Goal: Find specific page/section: Find specific page/section

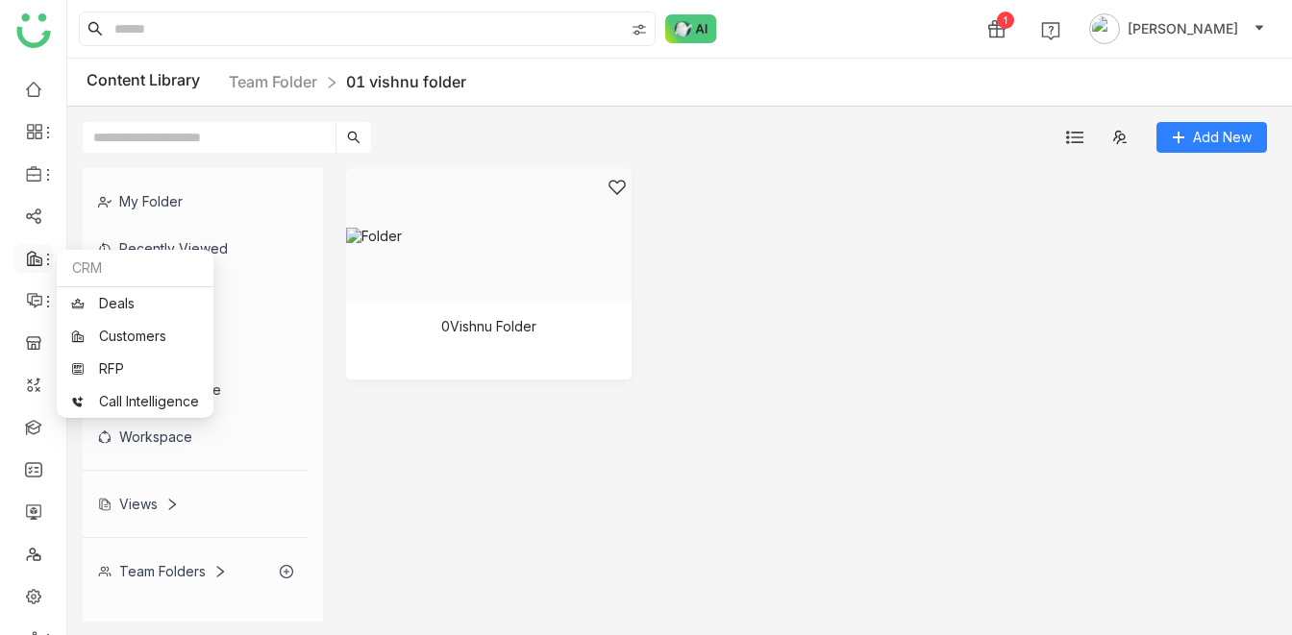
click at [37, 260] on icon at bounding box center [34, 258] width 17 height 17
click at [147, 341] on link "Customers" at bounding box center [135, 336] width 128 height 13
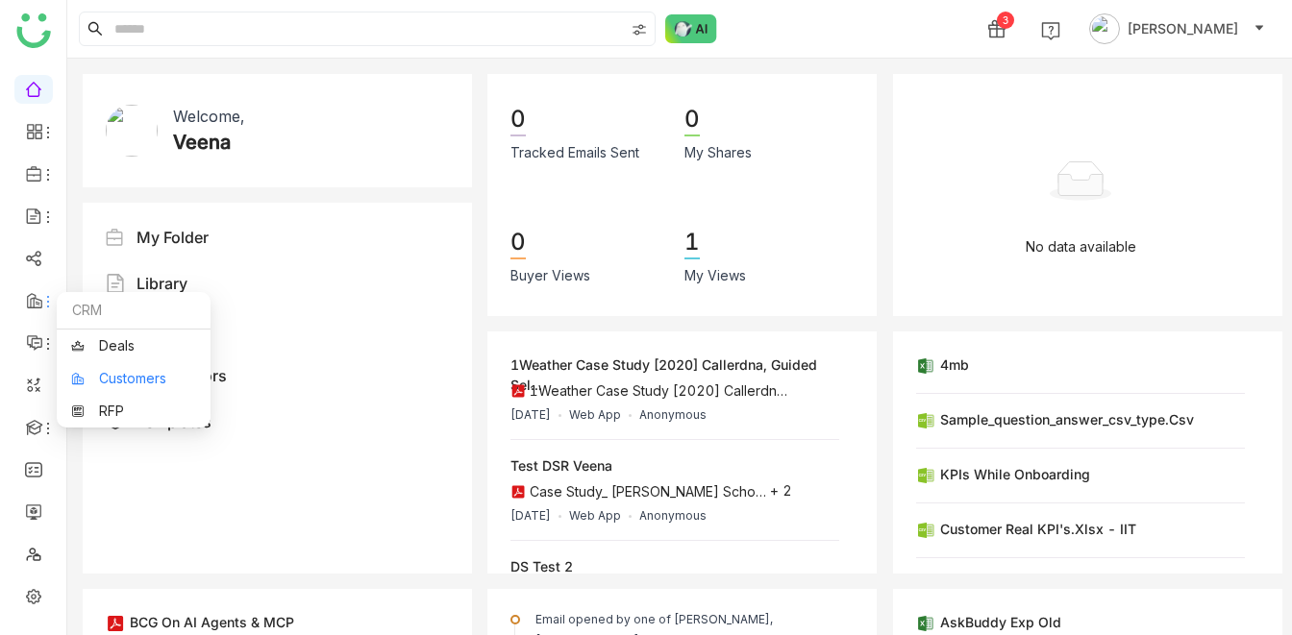
click at [136, 373] on link "Customers" at bounding box center [133, 378] width 125 height 13
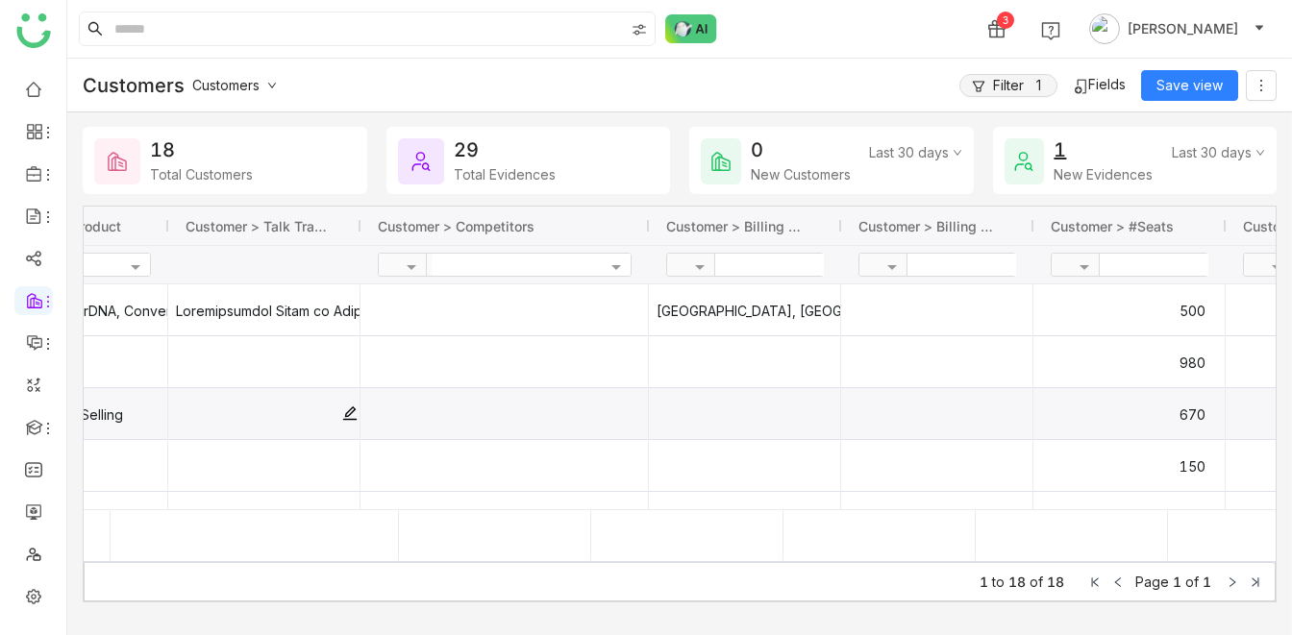
scroll to position [0, 1170]
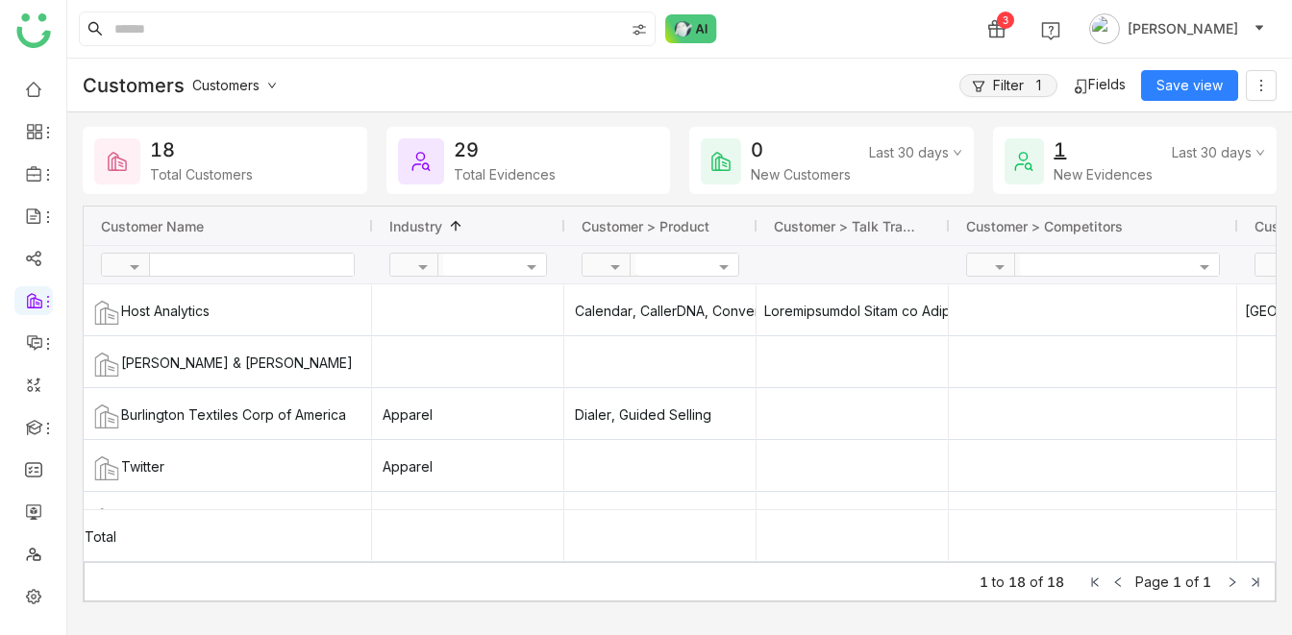
click at [675, 273] on div at bounding box center [674, 265] width 79 height 20
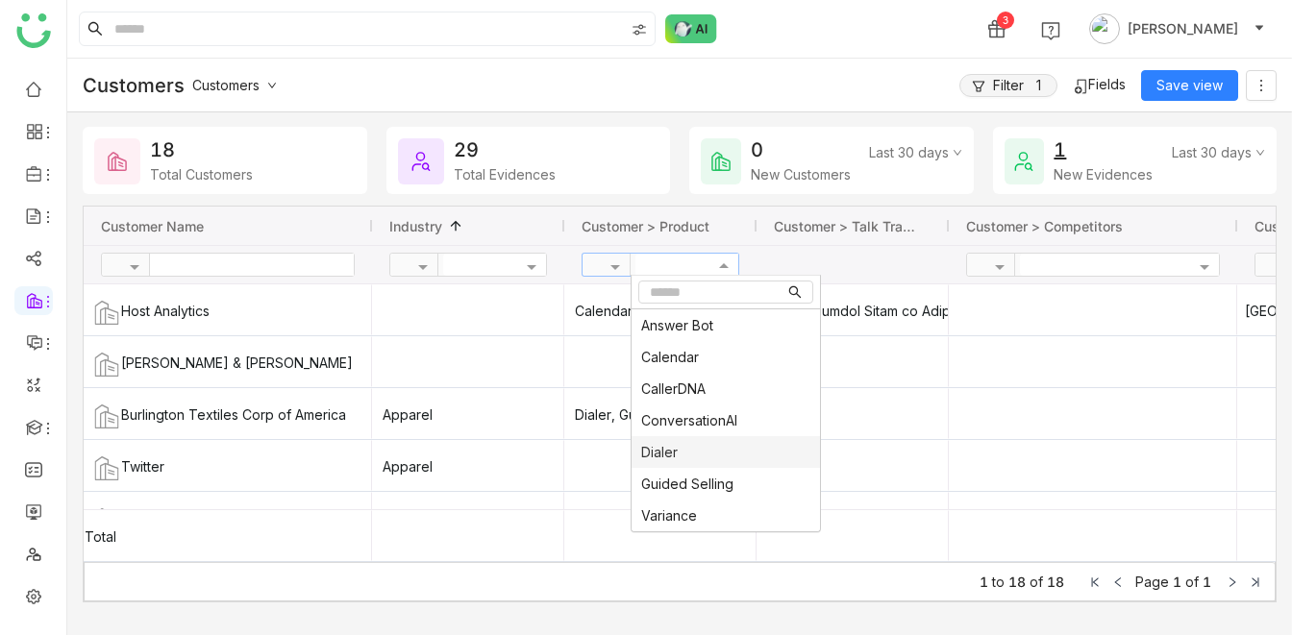
click at [664, 430] on span "Dialer" at bounding box center [659, 452] width 37 height 16
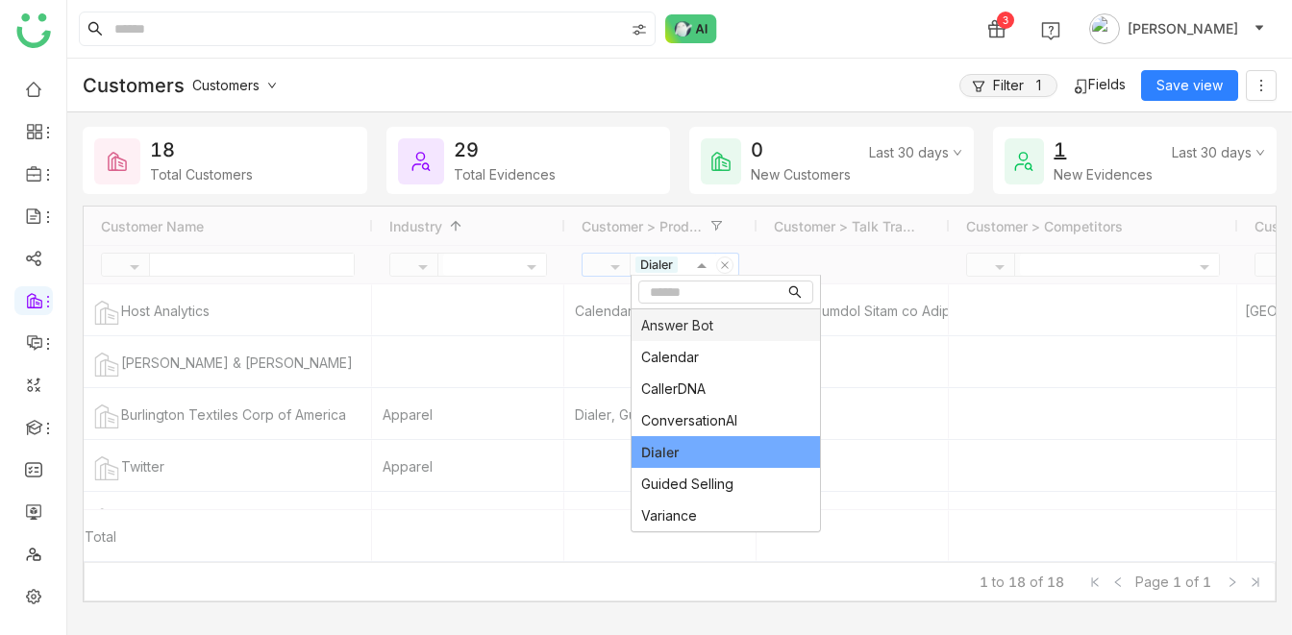
click at [815, 31] on div "3 [PERSON_NAME]" at bounding box center [679, 29] width 1225 height 58
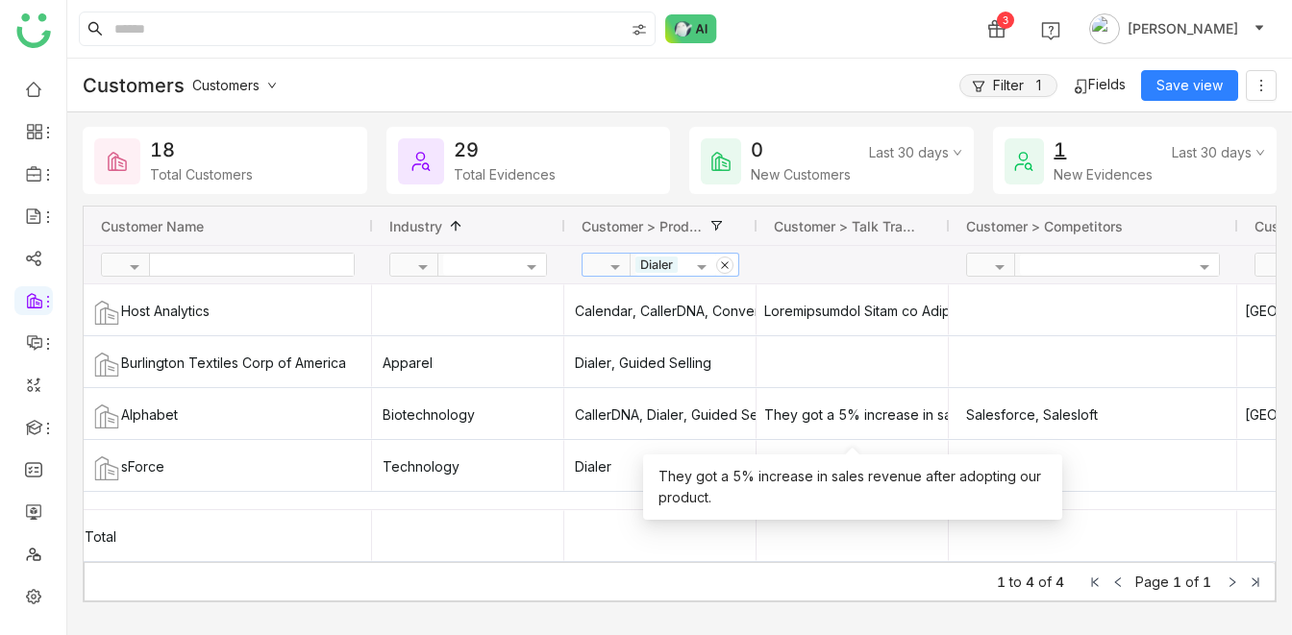
click at [810, 19] on div "3 [PERSON_NAME]" at bounding box center [679, 29] width 1225 height 58
